Goal: Task Accomplishment & Management: Complete application form

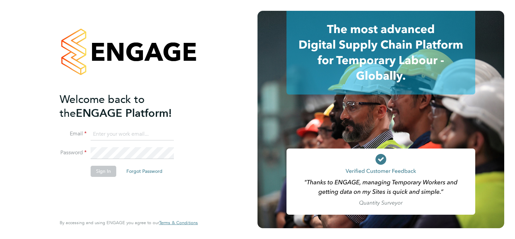
type input "[EMAIL_ADDRESS][DOMAIN_NAME]"
drag, startPoint x: 86, startPoint y: 183, endPoint x: 97, endPoint y: 176, distance: 13.4
click at [86, 183] on div "Welcome back to the ENGAGE Platform! Email elvis.arinze@vistry.co.uk Password S…" at bounding box center [125, 152] width 131 height 121
click at [109, 170] on button "Sign In" at bounding box center [104, 170] width 26 height 11
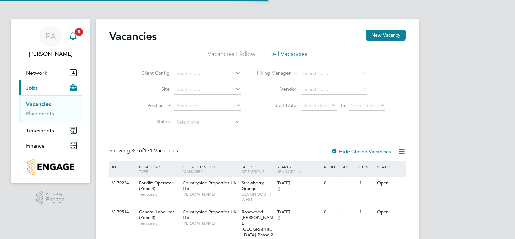
click at [74, 38] on icon "Main navigation" at bounding box center [73, 36] width 8 height 8
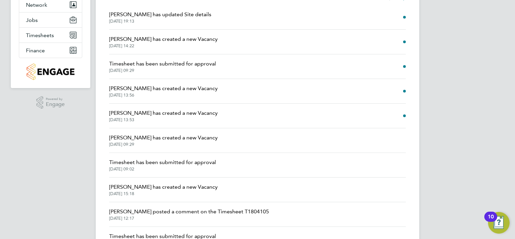
scroll to position [36, 0]
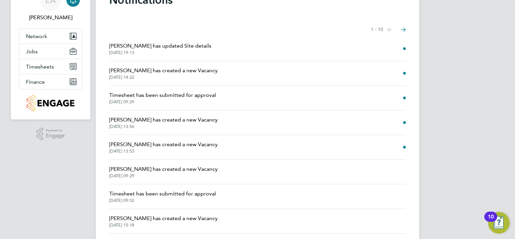
click at [315, 46] on li "[PERSON_NAME] has updated Site details [DATE] 19:13" at bounding box center [257, 48] width 297 height 25
click at [419, 54] on div "EA [PERSON_NAME] Notifications 5 Applications: Network Team Members Sites Worke…" at bounding box center [257, 135] width 515 height 343
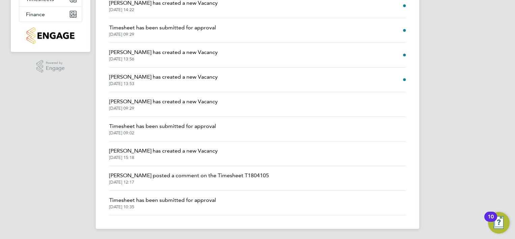
scroll to position [0, 0]
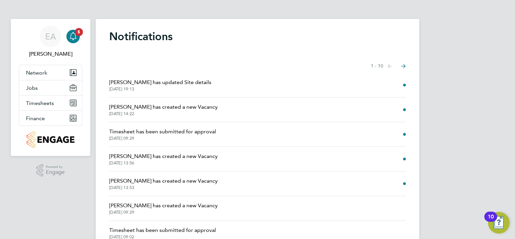
click at [477, 118] on div "EA [PERSON_NAME] Notifications 5 Applications: Network Team Members Sites Worke…" at bounding box center [257, 171] width 515 height 343
click at [392, 67] on icon "Select page of notifications list" at bounding box center [390, 66] width 5 height 4
click at [389, 65] on icon "Select page of notifications list" at bounding box center [390, 66] width 5 height 4
click at [406, 65] on button "Next page" at bounding box center [403, 65] width 13 height 13
click at [467, 98] on div "EA [PERSON_NAME] Notifications 5 Applications: Network Team Members Sites Worke…" at bounding box center [257, 171] width 515 height 343
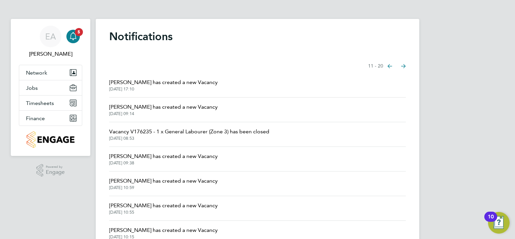
click at [58, 188] on div "EA [PERSON_NAME] Notifications 5 Applications: Network Team Members Sites Worke…" at bounding box center [257, 171] width 515 height 343
click at [179, 39] on h1 "Notifications" at bounding box center [257, 36] width 297 height 13
drag, startPoint x: 185, startPoint y: 41, endPoint x: 108, endPoint y: 36, distance: 77.4
click at [108, 36] on div "Notifications Showing items 11 - 20 items Previous page Next page [PERSON_NAME]…" at bounding box center [258, 175] width 324 height 313
drag, startPoint x: 108, startPoint y: 36, endPoint x: 165, endPoint y: 62, distance: 62.4
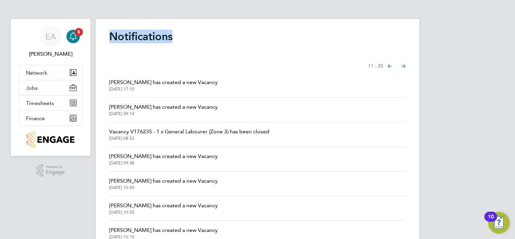
click at [164, 63] on div "Showing items 11 - 20 items Previous page Next page" at bounding box center [257, 65] width 297 height 13
click at [174, 39] on h1 "Notifications" at bounding box center [257, 36] width 297 height 13
drag, startPoint x: 181, startPoint y: 38, endPoint x: 104, endPoint y: 31, distance: 76.5
click at [104, 31] on div "Notifications Showing items 11 - 20 items Previous page Next page [PERSON_NAME]…" at bounding box center [258, 175] width 324 height 313
drag, startPoint x: 104, startPoint y: 31, endPoint x: 142, endPoint y: 52, distance: 42.7
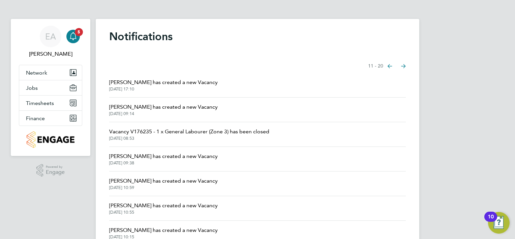
click at [134, 52] on div "Notifications Showing items 11 - 20 items Previous page Next page [PERSON_NAME]…" at bounding box center [258, 175] width 324 height 313
drag, startPoint x: 179, startPoint y: 40, endPoint x: 108, endPoint y: 35, distance: 70.7
click at [108, 35] on div "Notifications Showing items 11 - 20 items Previous page Next page [PERSON_NAME]…" at bounding box center [258, 175] width 324 height 313
drag, startPoint x: 108, startPoint y: 35, endPoint x: 158, endPoint y: 54, distance: 53.8
click at [158, 54] on div "Notifications Showing items 11 - 20 items Previous page Next page [PERSON_NAME]…" at bounding box center [258, 175] width 324 height 313
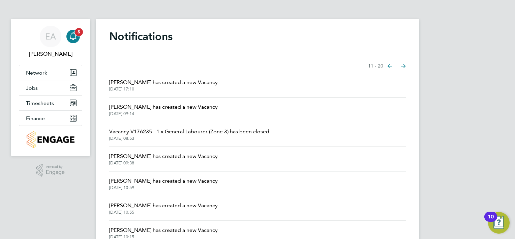
drag, startPoint x: 179, startPoint y: 39, endPoint x: 68, endPoint y: 26, distance: 112.3
click at [68, 26] on div "EA [PERSON_NAME] Notifications 5 Applications: Network Team Members Sites Worke…" at bounding box center [257, 171] width 515 height 343
drag, startPoint x: 68, startPoint y: 26, endPoint x: 141, endPoint y: 63, distance: 82.1
click at [141, 63] on div "Showing items 11 - 20 items Previous page Next page" at bounding box center [257, 65] width 297 height 13
drag, startPoint x: 182, startPoint y: 36, endPoint x: 113, endPoint y: 33, distance: 69.2
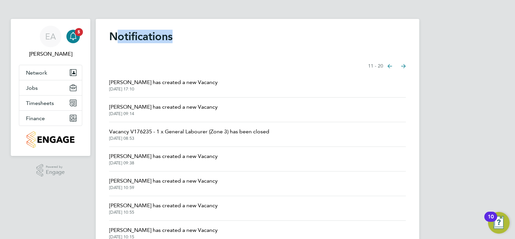
click at [113, 33] on h1 "Notifications" at bounding box center [257, 36] width 297 height 13
drag, startPoint x: 113, startPoint y: 33, endPoint x: 214, endPoint y: 38, distance: 101.2
click at [219, 40] on h1 "Notifications" at bounding box center [257, 36] width 297 height 13
click at [168, 33] on h1 "Notifications" at bounding box center [257, 36] width 297 height 13
drag, startPoint x: 176, startPoint y: 34, endPoint x: 108, endPoint y: 31, distance: 67.5
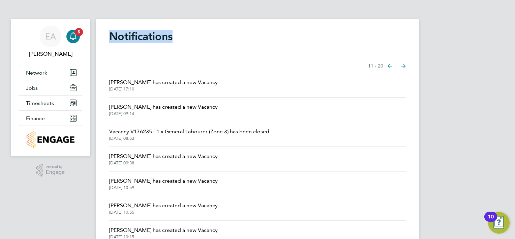
click at [108, 31] on div "Notifications Showing items 11 - 20 items Previous page Next page [PERSON_NAME]…" at bounding box center [258, 175] width 324 height 313
click at [39, 102] on span "Timesheets" at bounding box center [40, 103] width 28 height 6
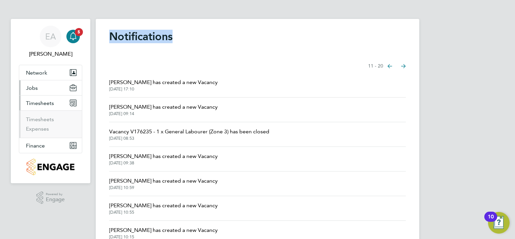
click at [38, 91] on button "Jobs" at bounding box center [50, 87] width 63 height 15
click at [40, 106] on link "Vacancies" at bounding box center [38, 104] width 24 height 6
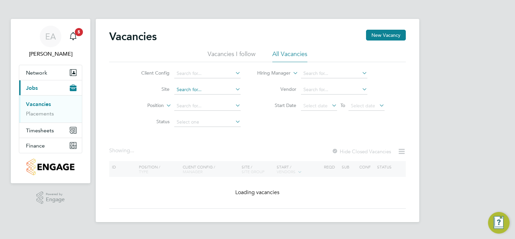
click at [200, 90] on input at bounding box center [207, 89] width 66 height 9
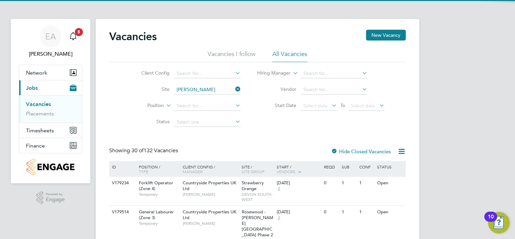
click at [210, 100] on li "[PERSON_NAME], [PERSON_NAME]" at bounding box center [241, 98] width 134 height 9
type input "[PERSON_NAME], [PERSON_NAME]"
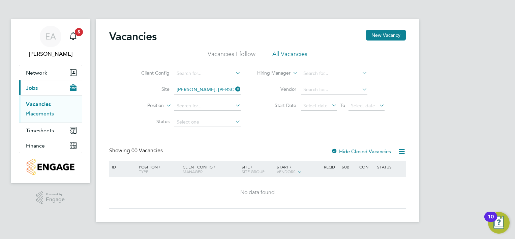
click at [39, 114] on link "Placements" at bounding box center [40, 113] width 28 height 6
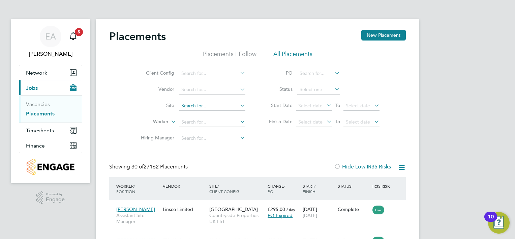
click at [193, 104] on input at bounding box center [212, 105] width 66 height 9
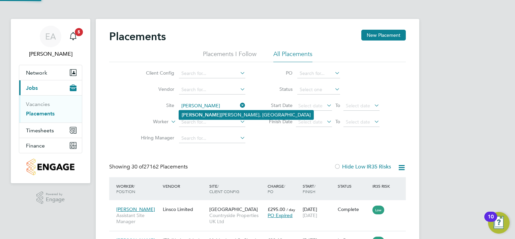
click at [210, 114] on li "[PERSON_NAME], [PERSON_NAME]" at bounding box center [246, 114] width 134 height 9
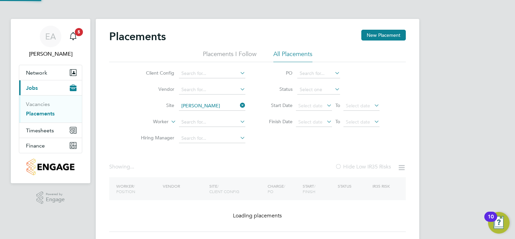
type input "[PERSON_NAME], [PERSON_NAME]"
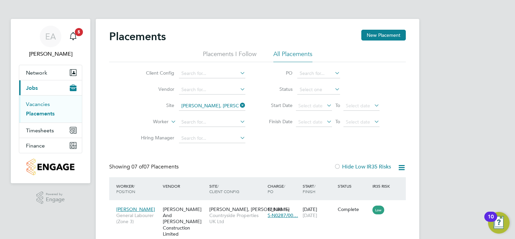
click at [42, 105] on link "Vacancies" at bounding box center [38, 104] width 24 height 6
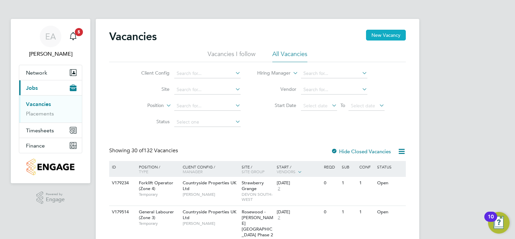
click at [378, 37] on button "New Vacancy" at bounding box center [386, 35] width 40 height 11
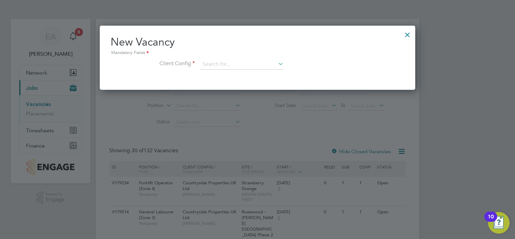
click at [408, 34] on div at bounding box center [407, 33] width 12 height 12
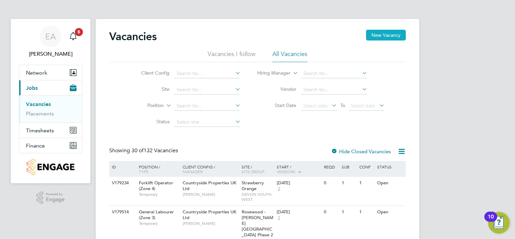
click at [396, 34] on button "New Vacancy" at bounding box center [386, 35] width 40 height 11
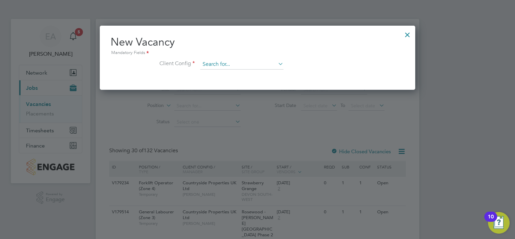
click at [233, 61] on input at bounding box center [241, 64] width 83 height 10
type input "m"
type input "[PERSON_NAME]"
drag, startPoint x: 232, startPoint y: 61, endPoint x: 202, endPoint y: 60, distance: 30.3
click at [202, 60] on input "[PERSON_NAME]" at bounding box center [241, 64] width 83 height 10
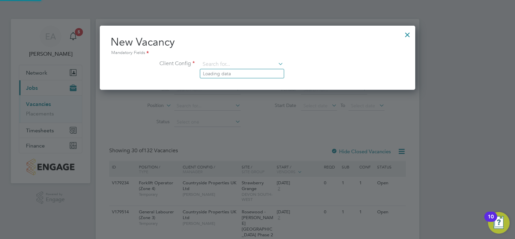
click at [319, 65] on li "Client Config" at bounding box center [258, 67] width 294 height 17
click at [277, 64] on icon at bounding box center [277, 63] width 0 height 9
click at [256, 143] on li "Countryside Properties UK Ltd" at bounding box center [286, 146] width 173 height 9
type input "Countryside Properties UK Ltd"
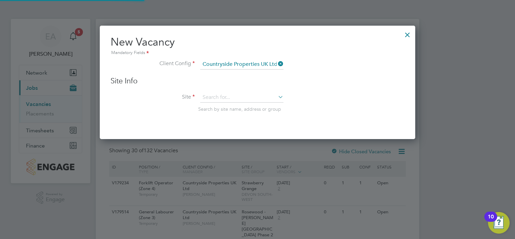
click at [236, 91] on div "Site Info Site Search by site name, address or group" at bounding box center [258, 101] width 294 height 50
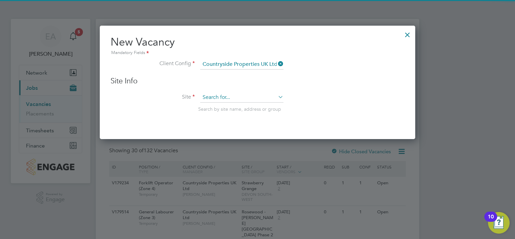
click at [235, 97] on input at bounding box center [241, 97] width 83 height 10
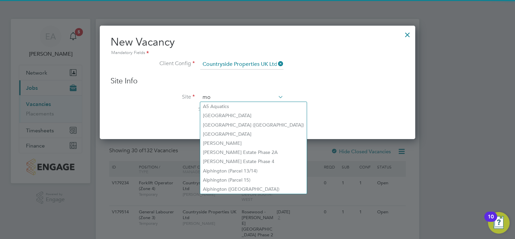
type input "m"
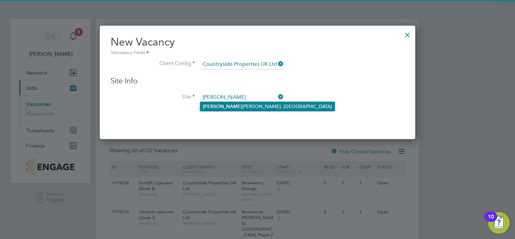
click at [227, 110] on li "[PERSON_NAME], [PERSON_NAME]" at bounding box center [267, 106] width 134 height 9
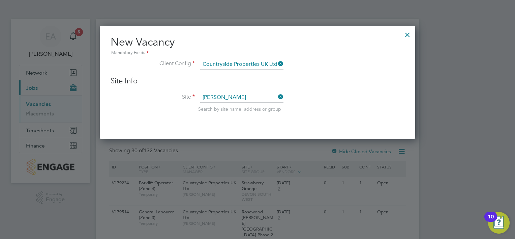
click at [236, 105] on li "Site [PERSON_NAME] Search by site name, address or group" at bounding box center [258, 108] width 294 height 33
type input "[PERSON_NAME], [PERSON_NAME]"
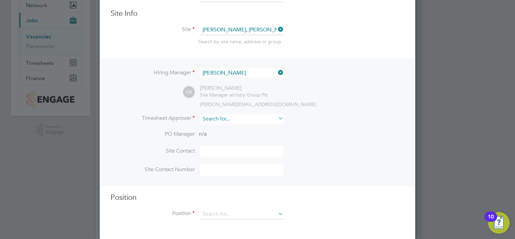
click at [257, 117] on input at bounding box center [241, 119] width 83 height 10
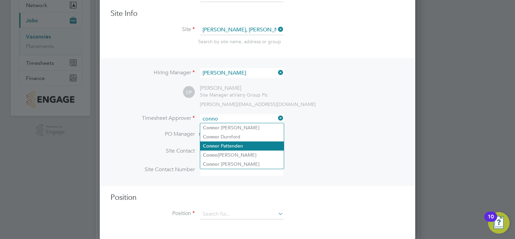
click at [238, 146] on li "[PERSON_NAME]" at bounding box center [242, 145] width 84 height 9
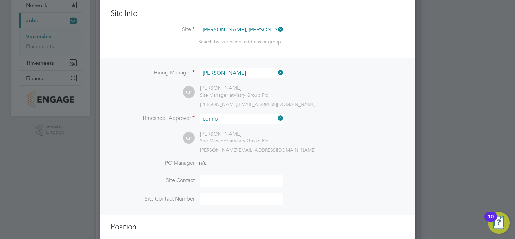
type input "[PERSON_NAME]"
click at [219, 177] on input at bounding box center [241, 181] width 83 height 12
type input "[PERSON_NAME]"
click at [217, 200] on input at bounding box center [241, 199] width 83 height 12
type input "07936372684"
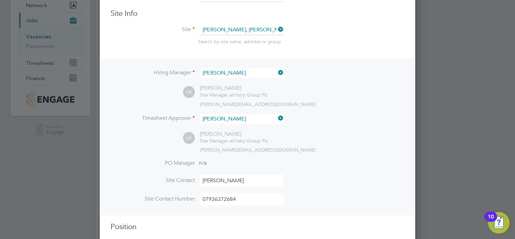
click at [330, 154] on div "Hiring Manager [PERSON_NAME] [PERSON_NAME] Site Manager at Vistry Group [PERSON…" at bounding box center [257, 136] width 314 height 157
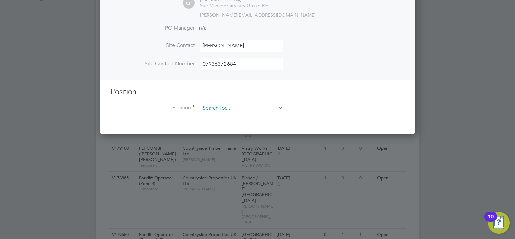
click at [249, 104] on input at bounding box center [241, 108] width 83 height 10
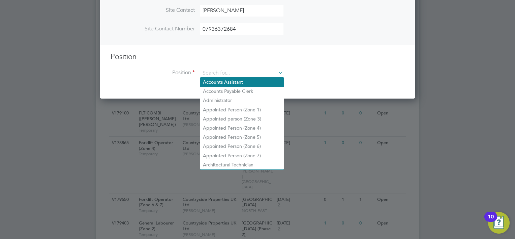
scroll to position [236, 0]
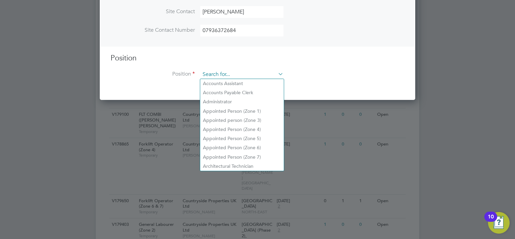
click at [221, 71] on input at bounding box center [241, 74] width 83 height 10
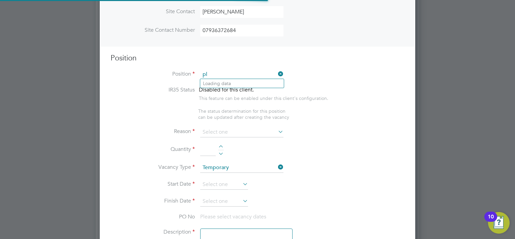
type input "p"
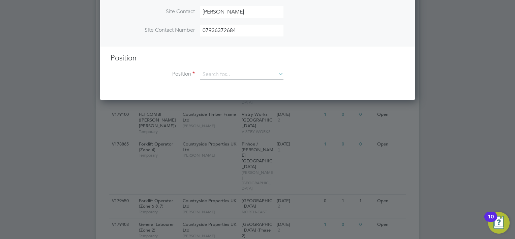
click at [435, 161] on div at bounding box center [257, 119] width 515 height 239
click at [224, 76] on input at bounding box center [241, 74] width 83 height 10
click at [462, 155] on div at bounding box center [257, 119] width 515 height 239
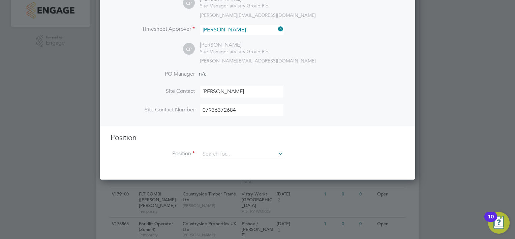
scroll to position [168, 0]
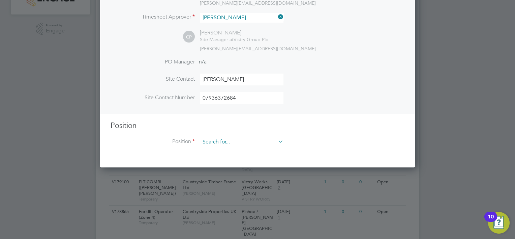
click at [244, 143] on input at bounding box center [241, 142] width 83 height 10
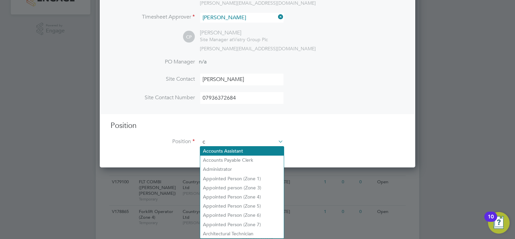
scroll to position [968, 316]
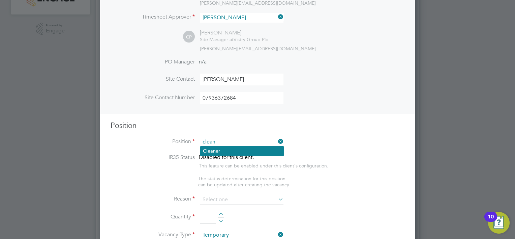
click at [262, 149] on li "Clean er" at bounding box center [242, 150] width 84 height 9
type input "Cleaner"
type textarea "Cleaner"
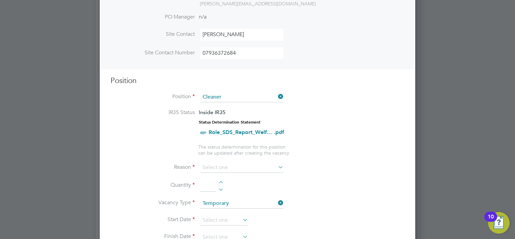
scroll to position [168, 0]
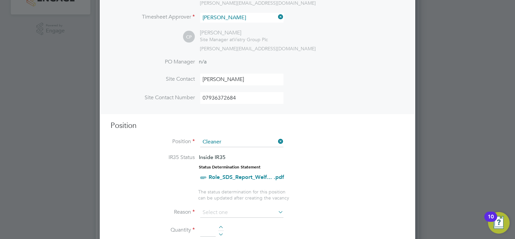
click at [277, 142] on icon at bounding box center [277, 140] width 0 height 9
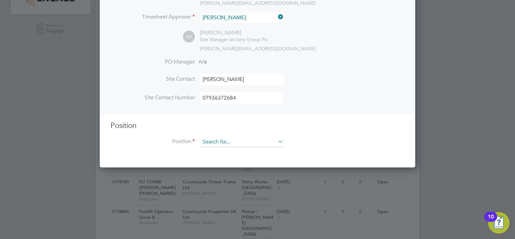
scroll to position [3, 3]
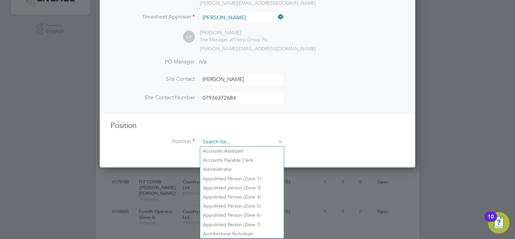
click at [266, 141] on input at bounding box center [241, 142] width 83 height 10
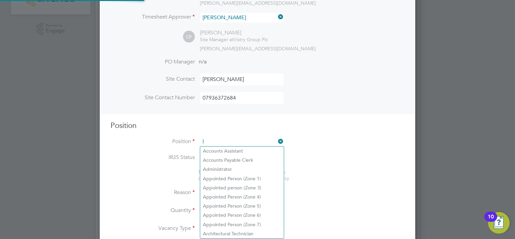
scroll to position [20, 35]
type input "l"
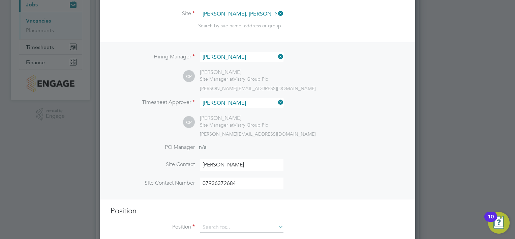
scroll to position [0, 0]
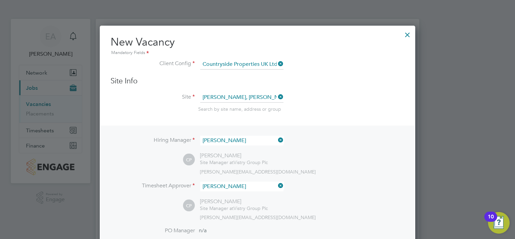
drag, startPoint x: 405, startPoint y: 33, endPoint x: 313, endPoint y: 5, distance: 97.0
click at [406, 33] on div at bounding box center [407, 33] width 12 height 12
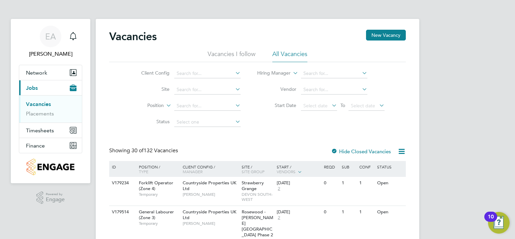
click at [47, 51] on span "[PERSON_NAME]" at bounding box center [50, 54] width 63 height 8
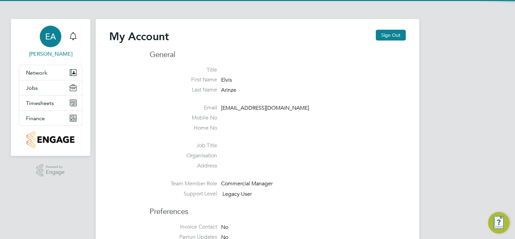
type input "[EMAIL_ADDRESS][DOMAIN_NAME]"
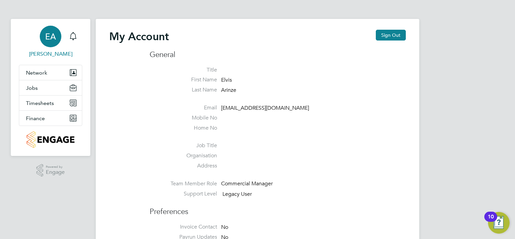
click at [49, 42] on div "EA" at bounding box center [51, 37] width 22 height 22
click at [53, 56] on span "[PERSON_NAME]" at bounding box center [50, 54] width 63 height 8
click at [40, 72] on span "Network" at bounding box center [36, 72] width 21 height 6
click at [49, 73] on button "Network" at bounding box center [50, 72] width 63 height 15
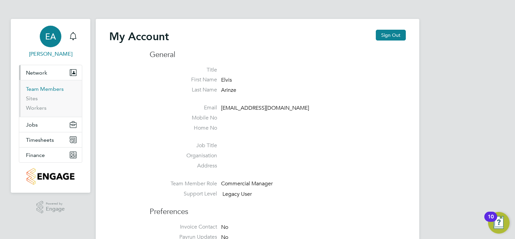
click at [43, 88] on link "Team Members" at bounding box center [45, 89] width 38 height 6
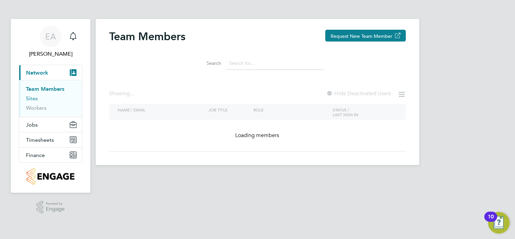
click at [31, 97] on link "Sites" at bounding box center [32, 98] width 12 height 6
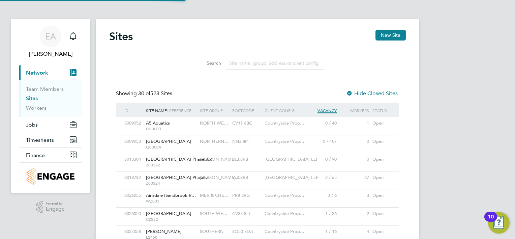
scroll to position [13, 33]
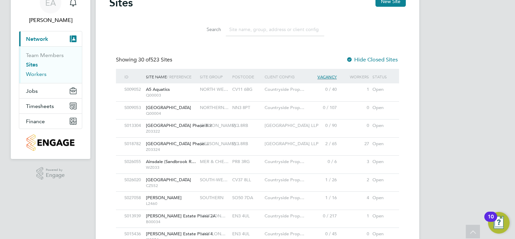
click at [38, 76] on link "Workers" at bounding box center [36, 74] width 21 height 6
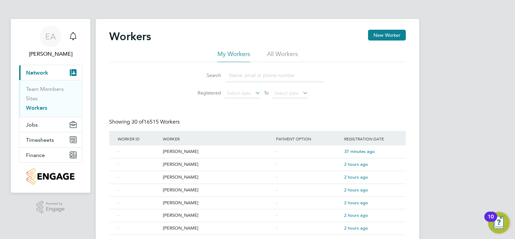
click at [279, 53] on li "All Workers" at bounding box center [282, 56] width 31 height 12
click at [39, 124] on button "Jobs" at bounding box center [50, 124] width 63 height 15
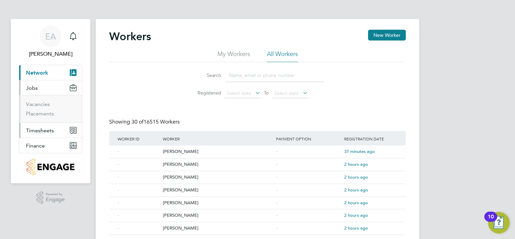
click at [38, 132] on span "Timesheets" at bounding box center [40, 130] width 28 height 6
click at [41, 119] on link "Timesheets" at bounding box center [40, 119] width 28 height 6
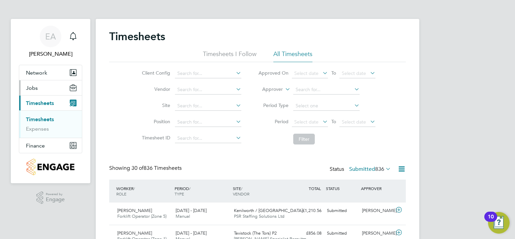
click at [39, 86] on button "Jobs" at bounding box center [50, 87] width 63 height 15
click at [39, 111] on link "Placements" at bounding box center [40, 113] width 28 height 6
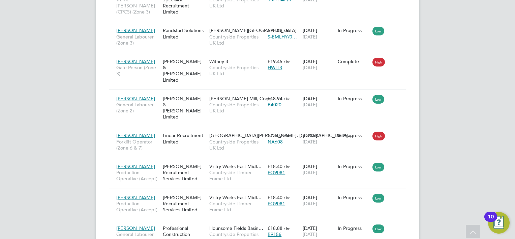
scroll to position [979, 0]
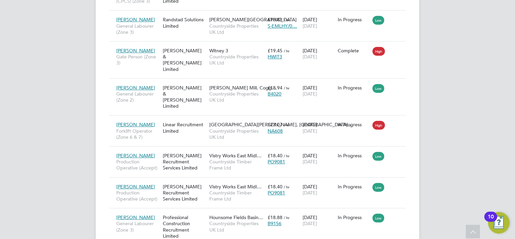
drag, startPoint x: 262, startPoint y: 204, endPoint x: 262, endPoint y: 199, distance: 4.0
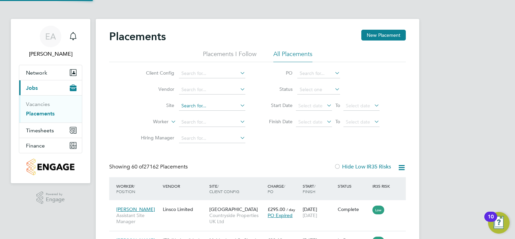
scroll to position [25, 47]
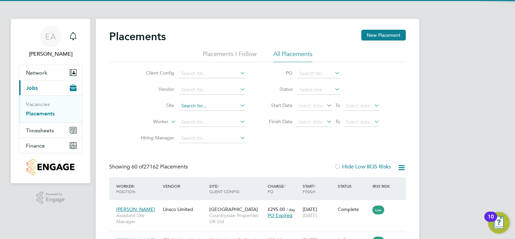
click at [190, 104] on input at bounding box center [212, 105] width 66 height 9
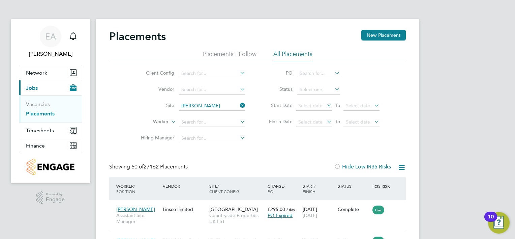
click at [216, 116] on li "[PERSON_NAME], [PERSON_NAME]" at bounding box center [246, 114] width 134 height 9
type input "[PERSON_NAME], [PERSON_NAME]"
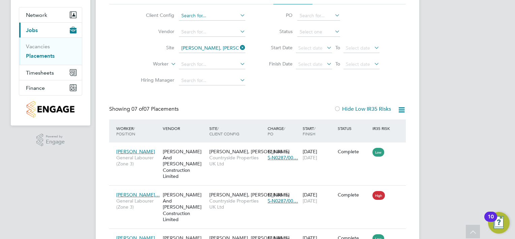
click at [212, 17] on input at bounding box center [212, 15] width 66 height 9
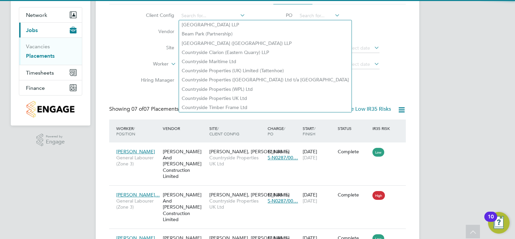
click at [415, 41] on div "Placements New Placement Placements I Follow All Placements Client Config Vendo…" at bounding box center [258, 194] width 324 height 466
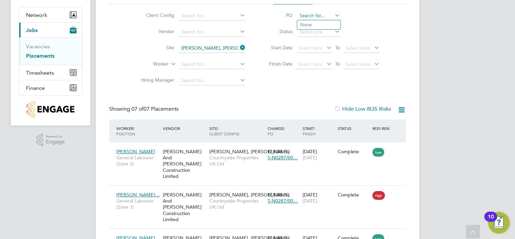
click at [324, 18] on input at bounding box center [318, 15] width 43 height 9
click at [442, 33] on div "EA [PERSON_NAME] Notifications Applications: Network Team Members Sites Workers…" at bounding box center [257, 190] width 515 height 496
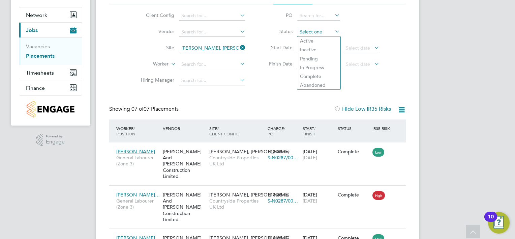
click at [319, 32] on input at bounding box center [318, 31] width 43 height 9
click at [422, 41] on div "EA [PERSON_NAME] Notifications Applications: Network Team Members Sites Workers…" at bounding box center [257, 190] width 515 height 496
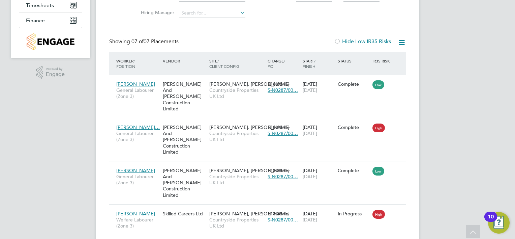
drag, startPoint x: 172, startPoint y: 46, endPoint x: 117, endPoint y: 40, distance: 55.3
click at [117, 40] on div "Showing 07 of 07 Placements Hide Low IR35 Risks" at bounding box center [257, 45] width 297 height 14
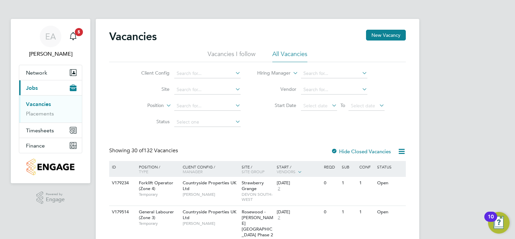
click at [71, 35] on icon "Main navigation" at bounding box center [73, 35] width 6 height 7
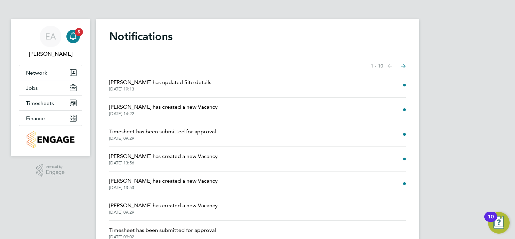
click at [392, 66] on icon "Select page of notifications list" at bounding box center [390, 66] width 5 height 4
click at [391, 68] on icon "Select page of notifications list" at bounding box center [390, 66] width 5 height 4
click at [441, 67] on div "EA [PERSON_NAME] Notifications 5 Applications: Network Team Members Sites Worke…" at bounding box center [257, 171] width 515 height 343
click at [42, 87] on button "Jobs" at bounding box center [50, 87] width 63 height 15
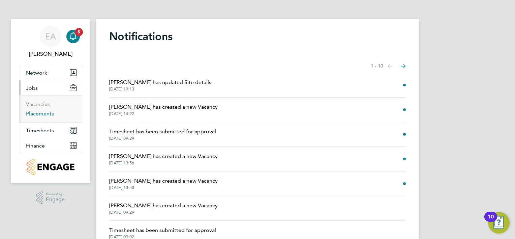
click at [45, 112] on link "Placements" at bounding box center [40, 113] width 28 height 6
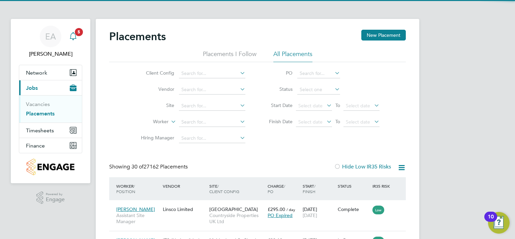
click at [76, 36] on icon "Main navigation" at bounding box center [73, 36] width 8 height 8
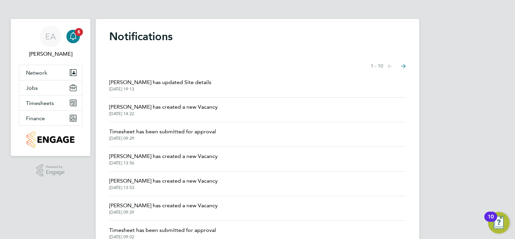
click at [142, 83] on span "[PERSON_NAME] has updated Site details" at bounding box center [160, 82] width 102 height 8
click at [143, 118] on li "Iain Watson has created a new Vacancy 01 Sep 2025, 14:22" at bounding box center [257, 109] width 297 height 25
click at [143, 109] on span "[PERSON_NAME] has created a new Vacancy" at bounding box center [163, 107] width 109 height 8
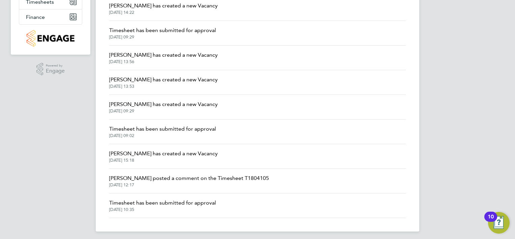
click at [146, 37] on span "[DATE] 09:29" at bounding box center [162, 36] width 107 height 5
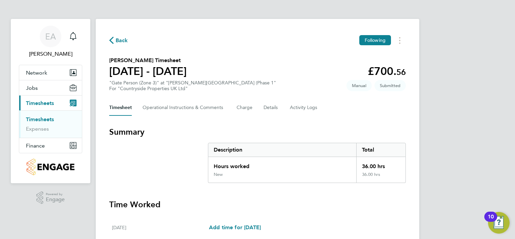
click at [467, 88] on div "EA Elvis Arinze Notifications Applications: Network Team Members Sites Workers …" at bounding box center [257, 239] width 515 height 479
click at [38, 131] on link "Expenses" at bounding box center [37, 128] width 23 height 6
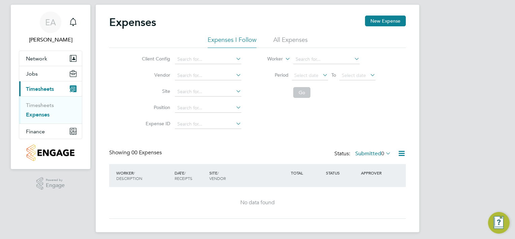
scroll to position [18, 0]
